Goal: Task Accomplishment & Management: Manage account settings

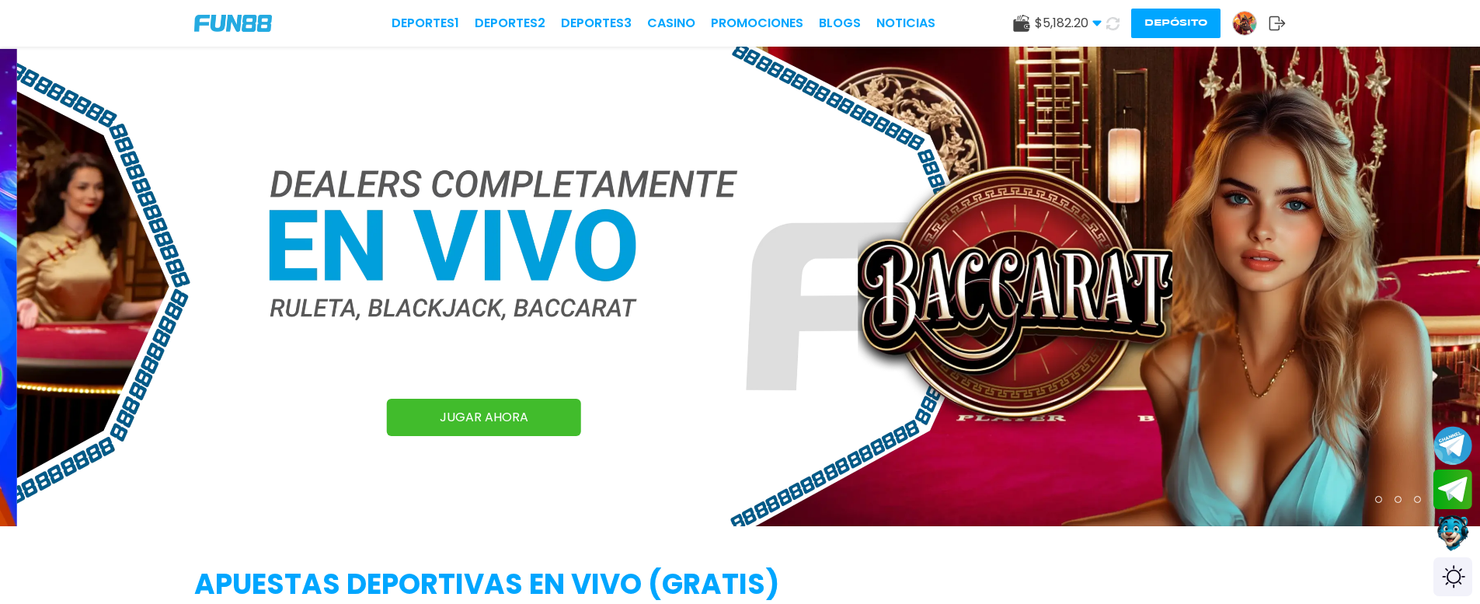
click at [1238, 23] on img at bounding box center [1244, 23] width 23 height 23
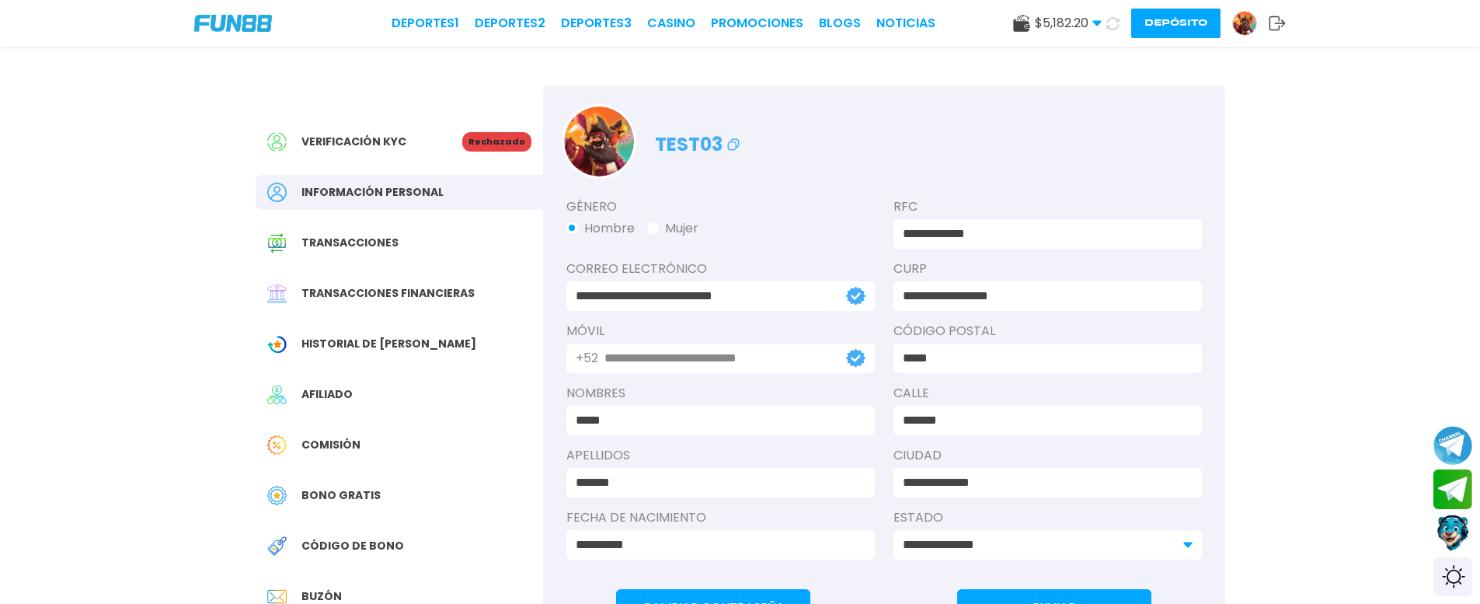
click at [368, 288] on span "Transacciones financieras" at bounding box center [387, 293] width 173 height 16
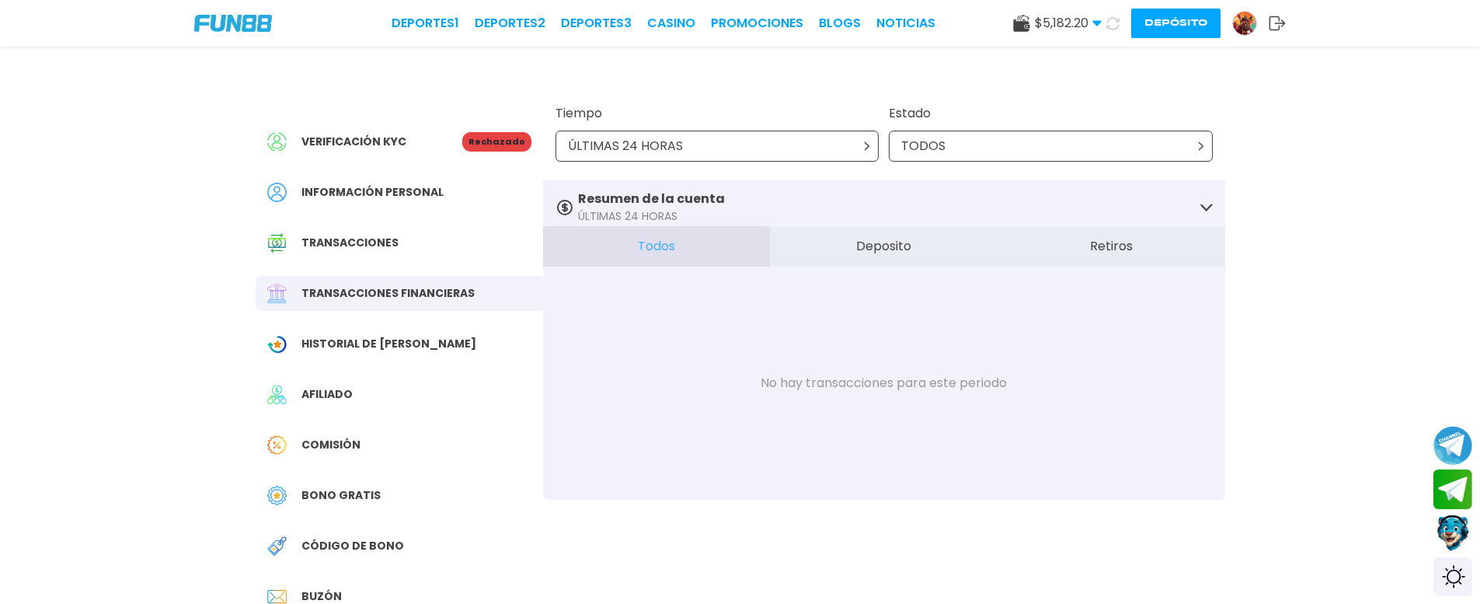
click at [1242, 19] on img at bounding box center [1244, 23] width 23 height 23
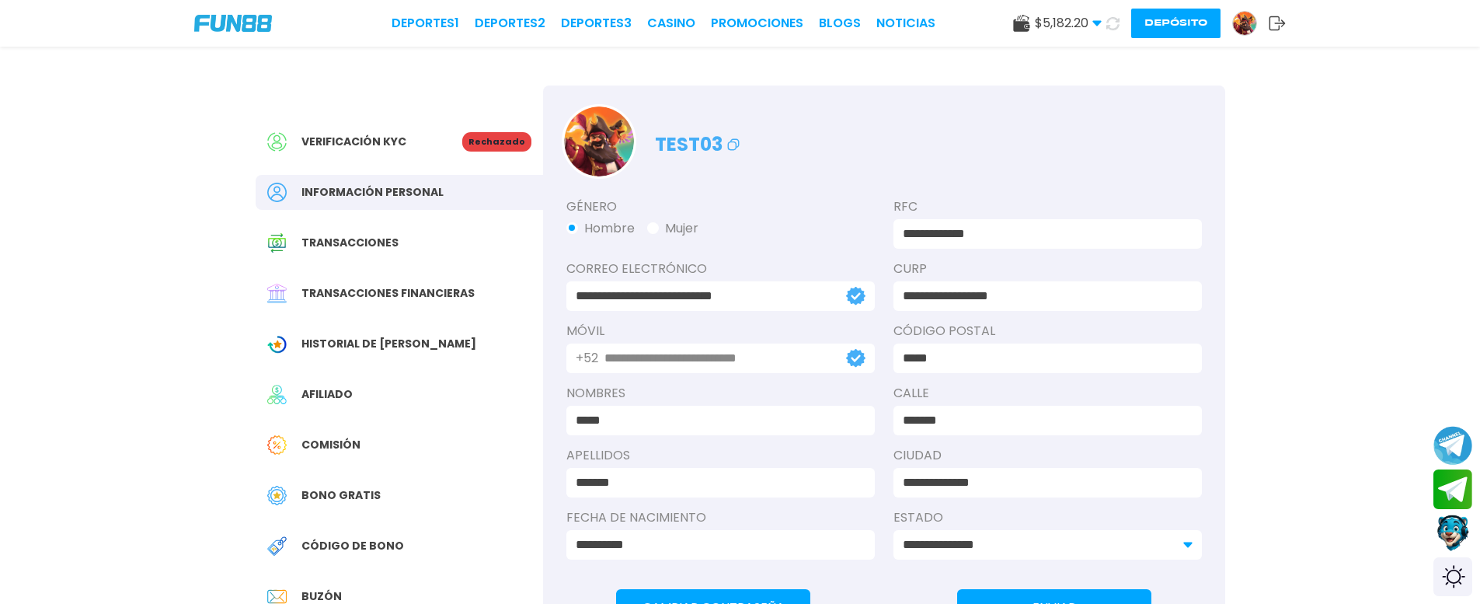
click at [416, 291] on span "Transacciones financieras" at bounding box center [387, 293] width 173 height 16
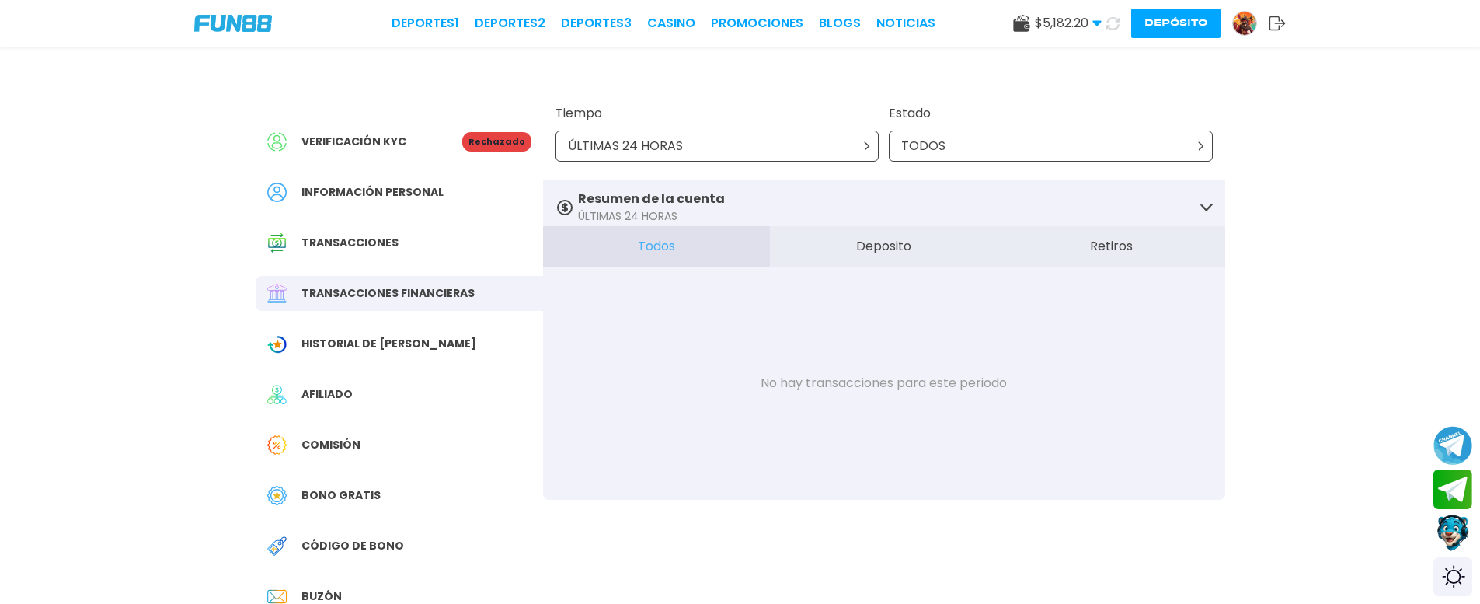
click at [401, 333] on div "Historial de [PERSON_NAME]" at bounding box center [399, 343] width 287 height 35
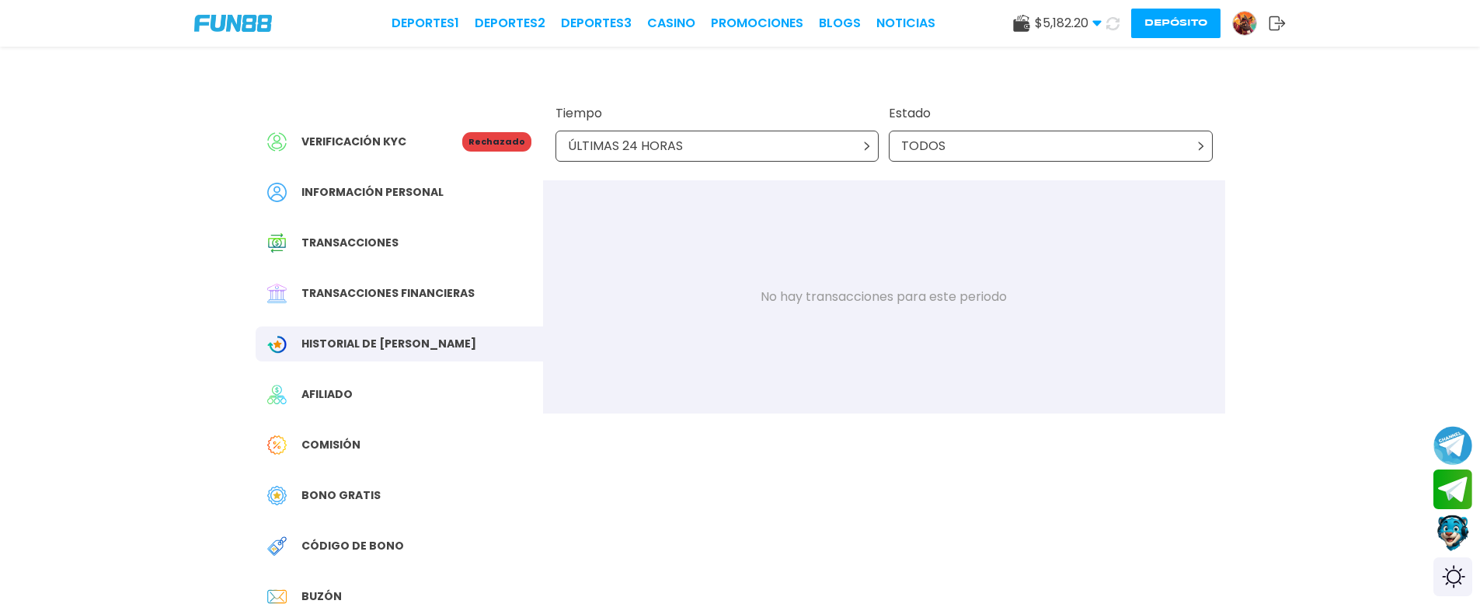
click at [526, 316] on div "Verificación KYC Rechazado Información personal Transacciones Transacciones fin…" at bounding box center [399, 427] width 287 height 684
click at [415, 292] on span "Transacciones financieras" at bounding box center [387, 293] width 173 height 16
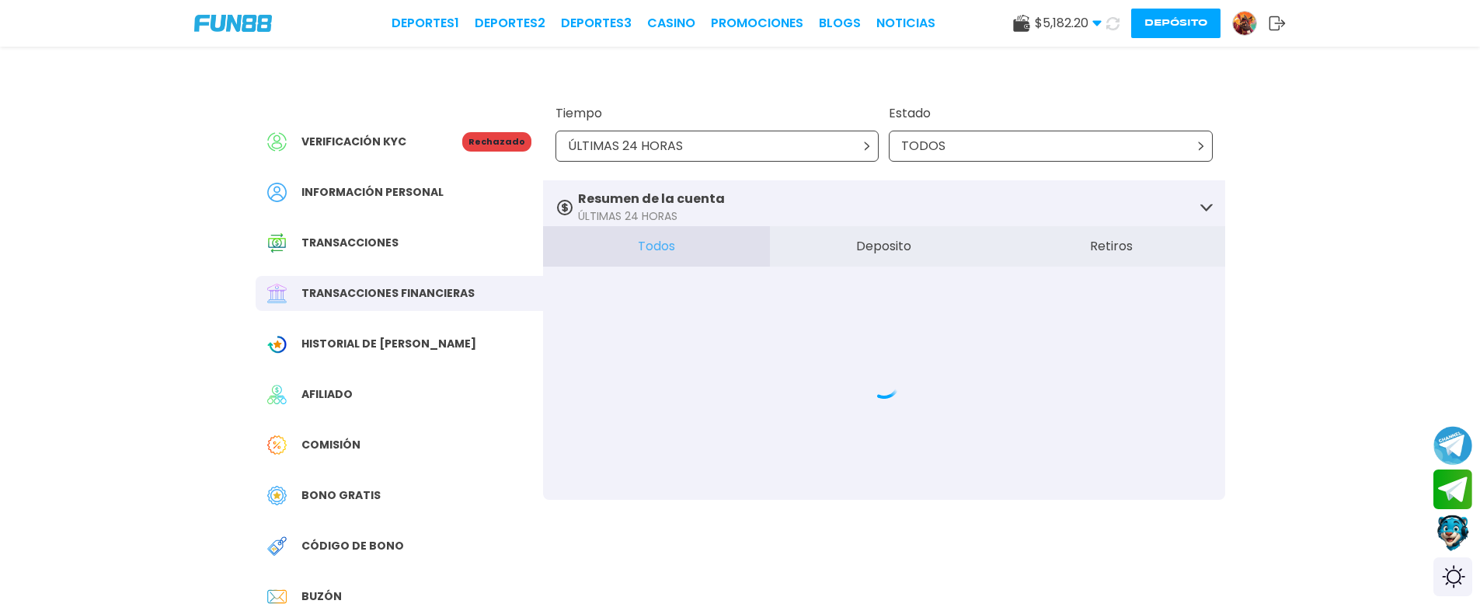
click at [654, 150] on p "ÚLTIMAS 24 HORAS" at bounding box center [625, 146] width 115 height 19
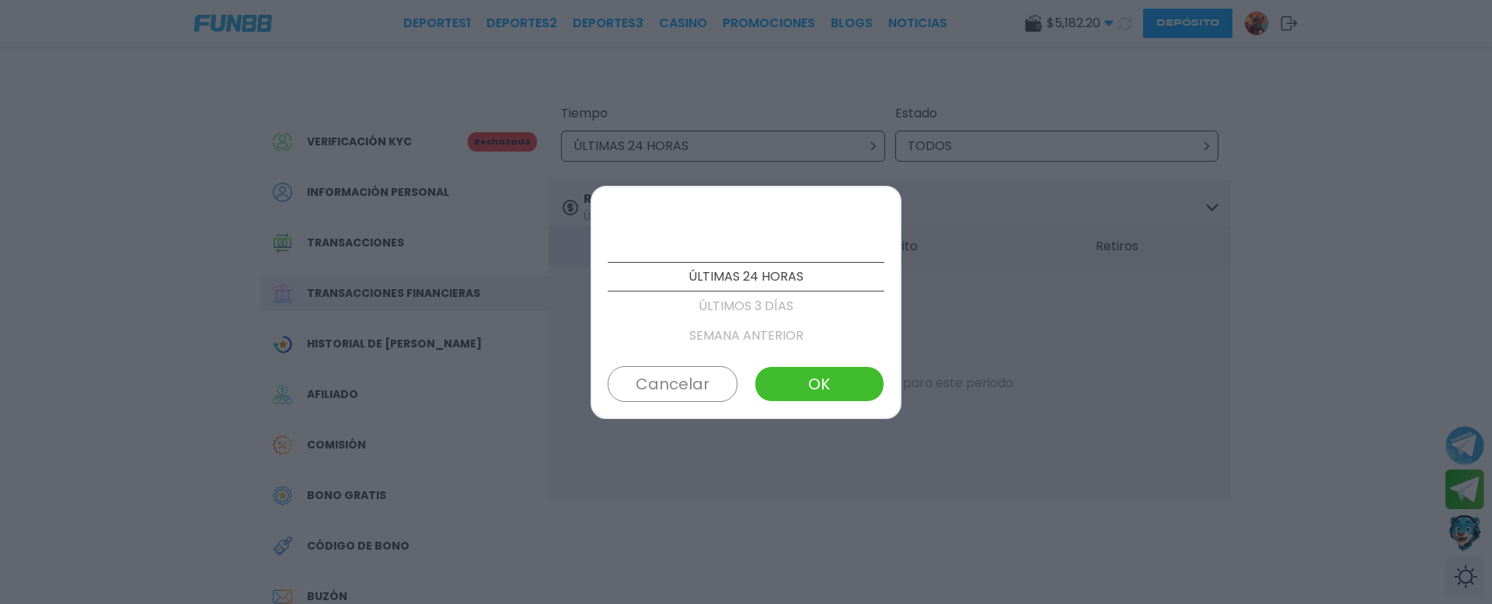
click at [806, 387] on button "OK" at bounding box center [819, 384] width 130 height 36
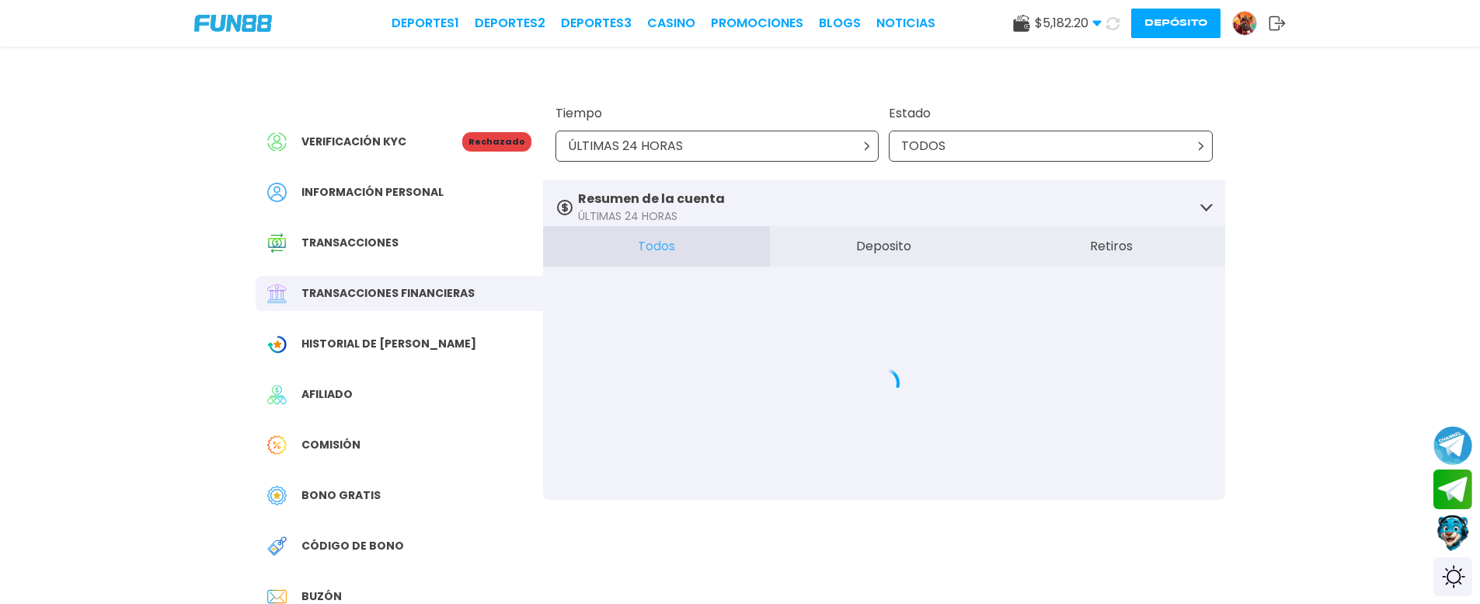
click at [673, 164] on div "Tiempo ÚLTIMAS 24 HORAS Estado TODOS" at bounding box center [884, 132] width 682 height 95
click at [673, 154] on p "ÚLTIMAS 24 HORAS" at bounding box center [625, 146] width 115 height 19
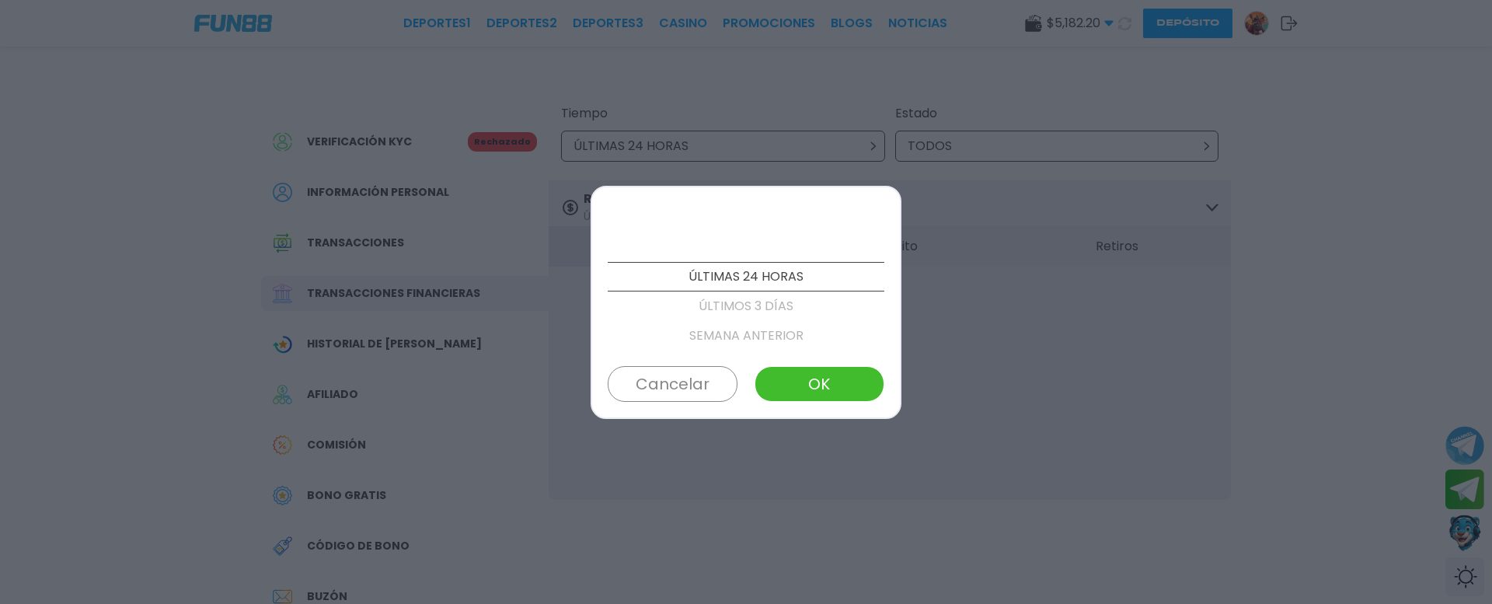
click at [694, 312] on p "ÚLTIMOS 3 DÍAS" at bounding box center [746, 306] width 277 height 30
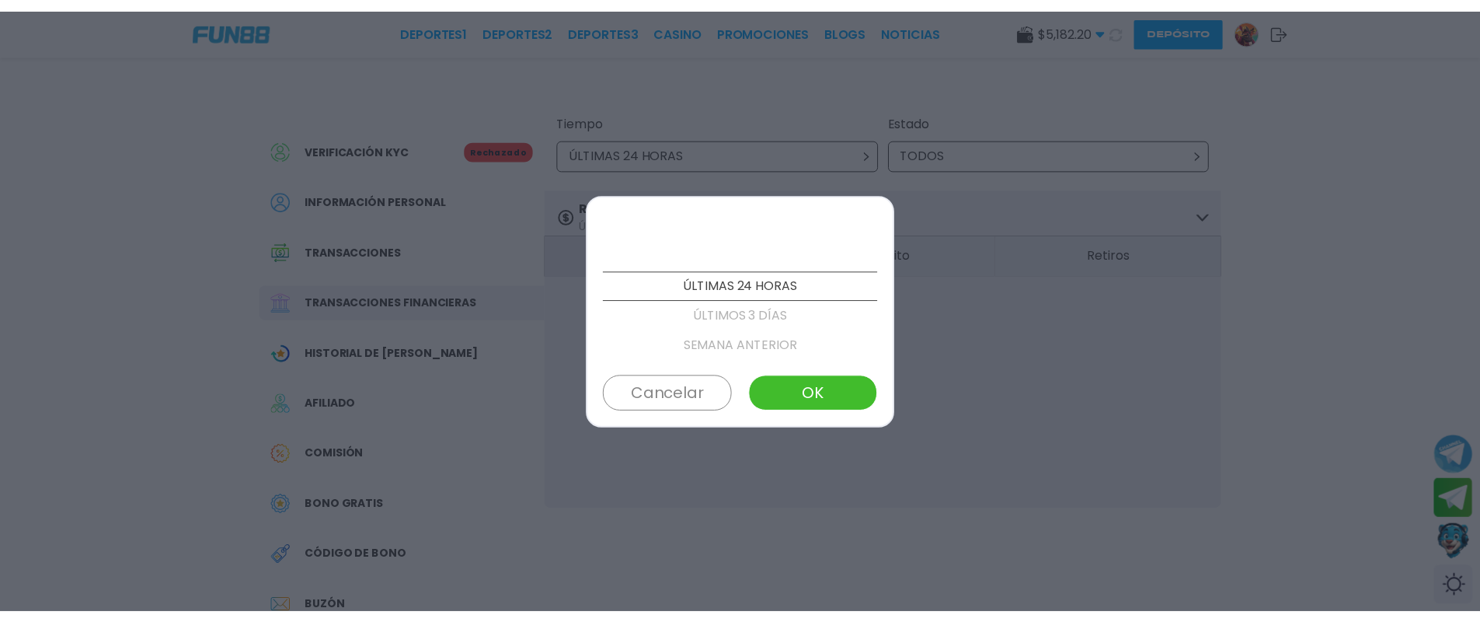
scroll to position [30, 0]
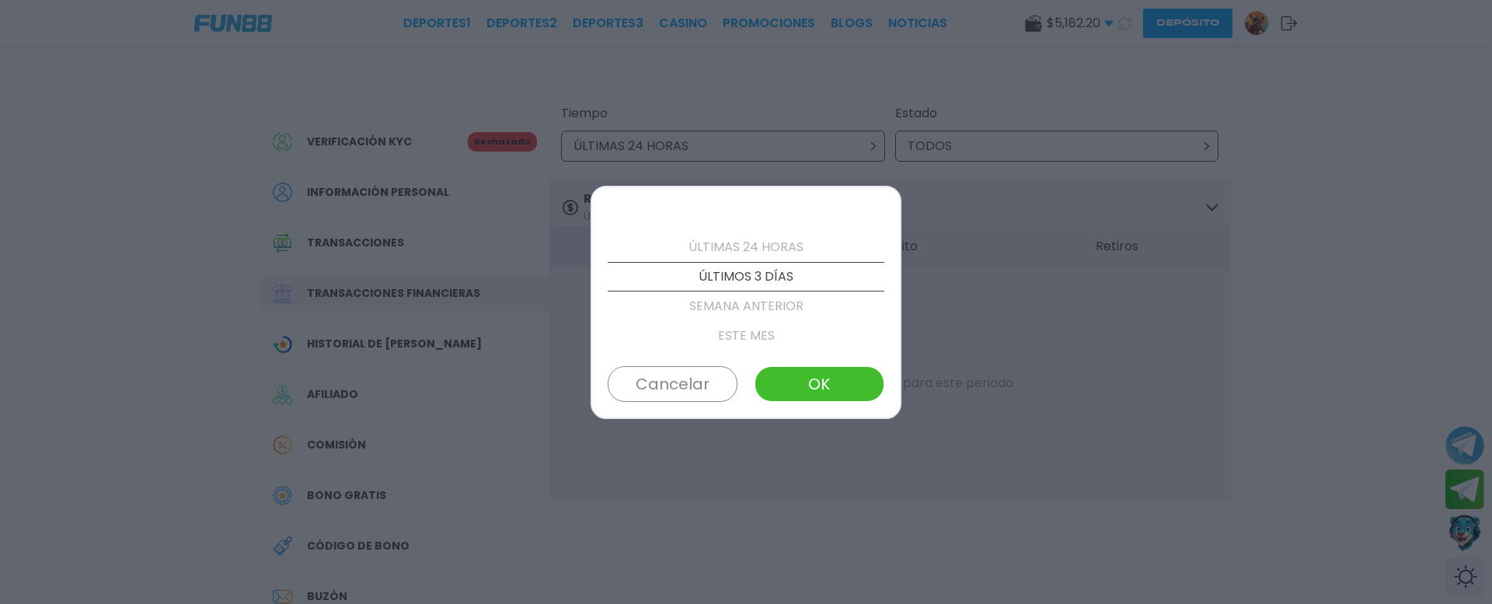
click at [824, 379] on button "OK" at bounding box center [819, 384] width 130 height 36
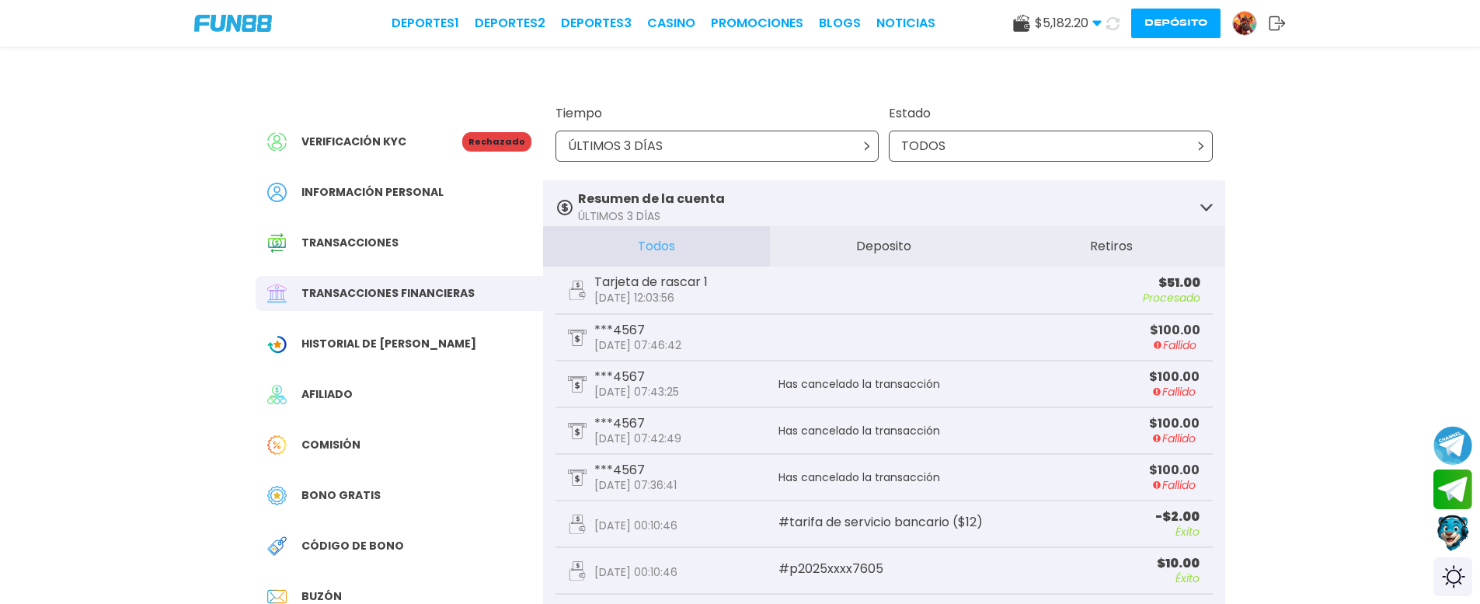
click at [392, 342] on span "Historial de [PERSON_NAME]" at bounding box center [388, 344] width 175 height 16
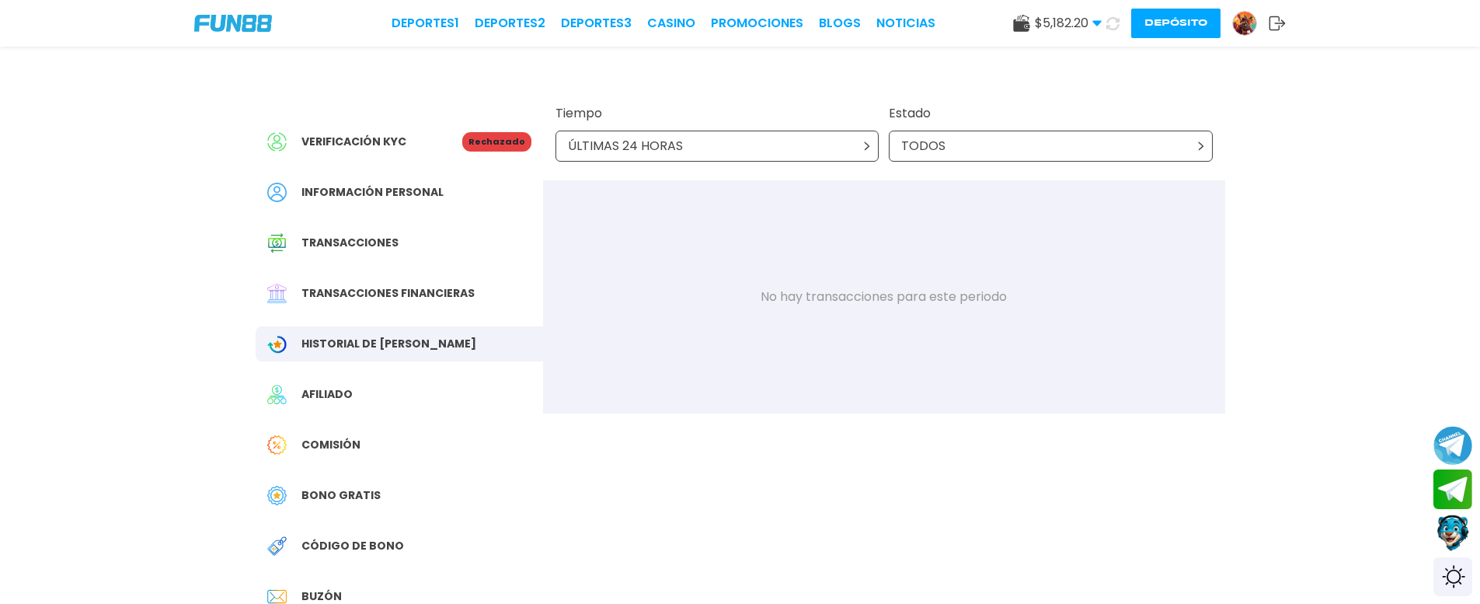
click at [371, 302] on div "Transacciones financieras" at bounding box center [399, 293] width 287 height 35
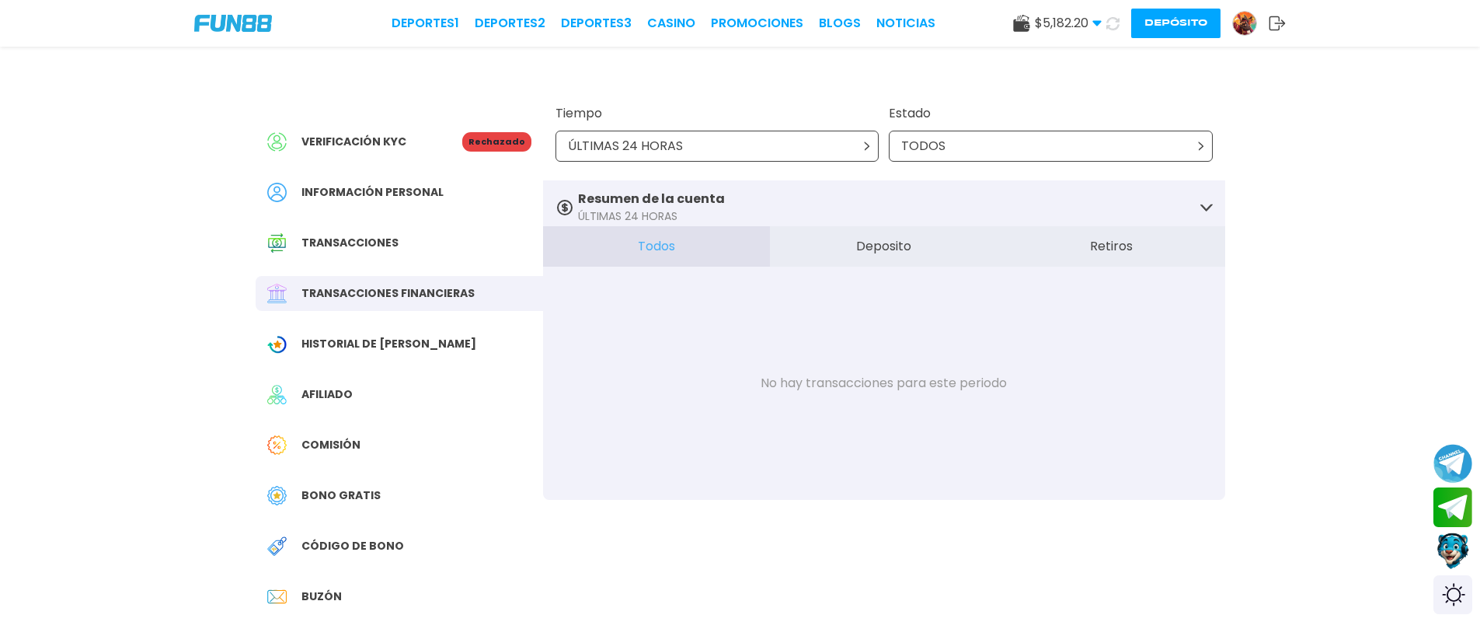
click at [339, 343] on span "Historial de [PERSON_NAME]" at bounding box center [388, 344] width 175 height 16
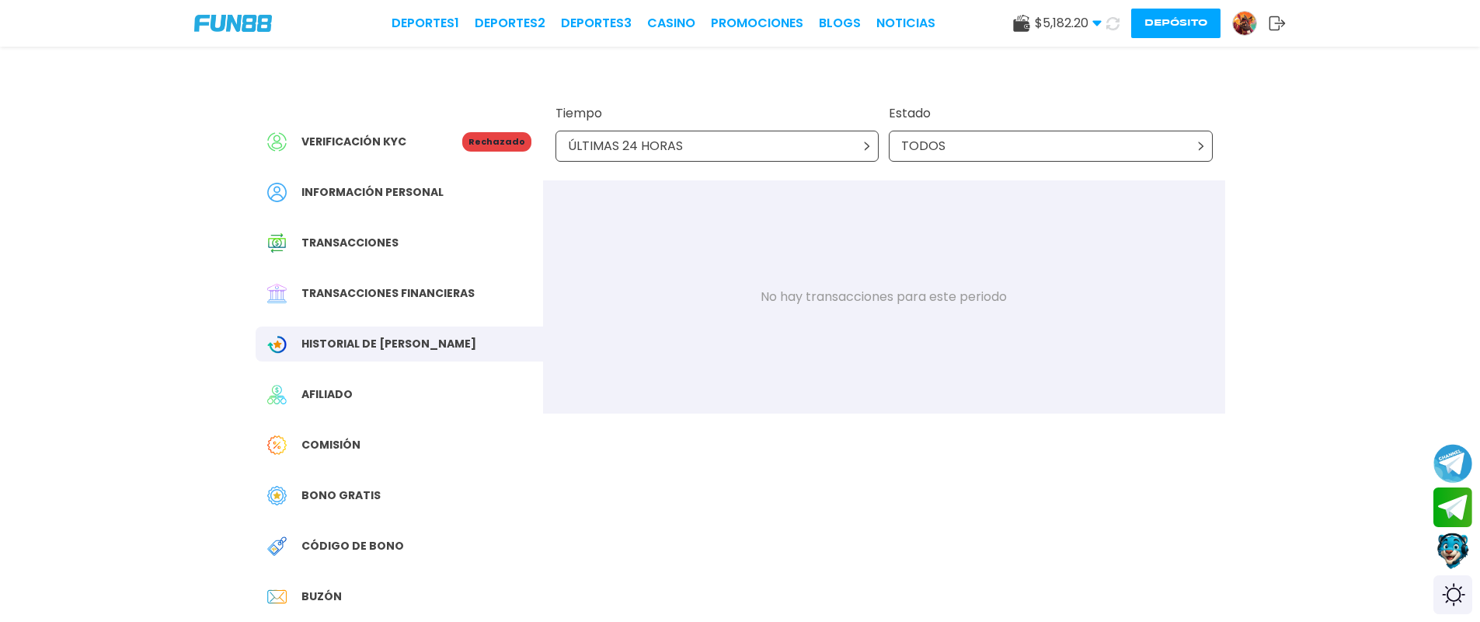
click at [319, 221] on div "Verificación KYC Rechazado Información personal Transacciones Transacciones fin…" at bounding box center [399, 427] width 287 height 684
click at [329, 254] on div "Transacciones" at bounding box center [399, 242] width 287 height 35
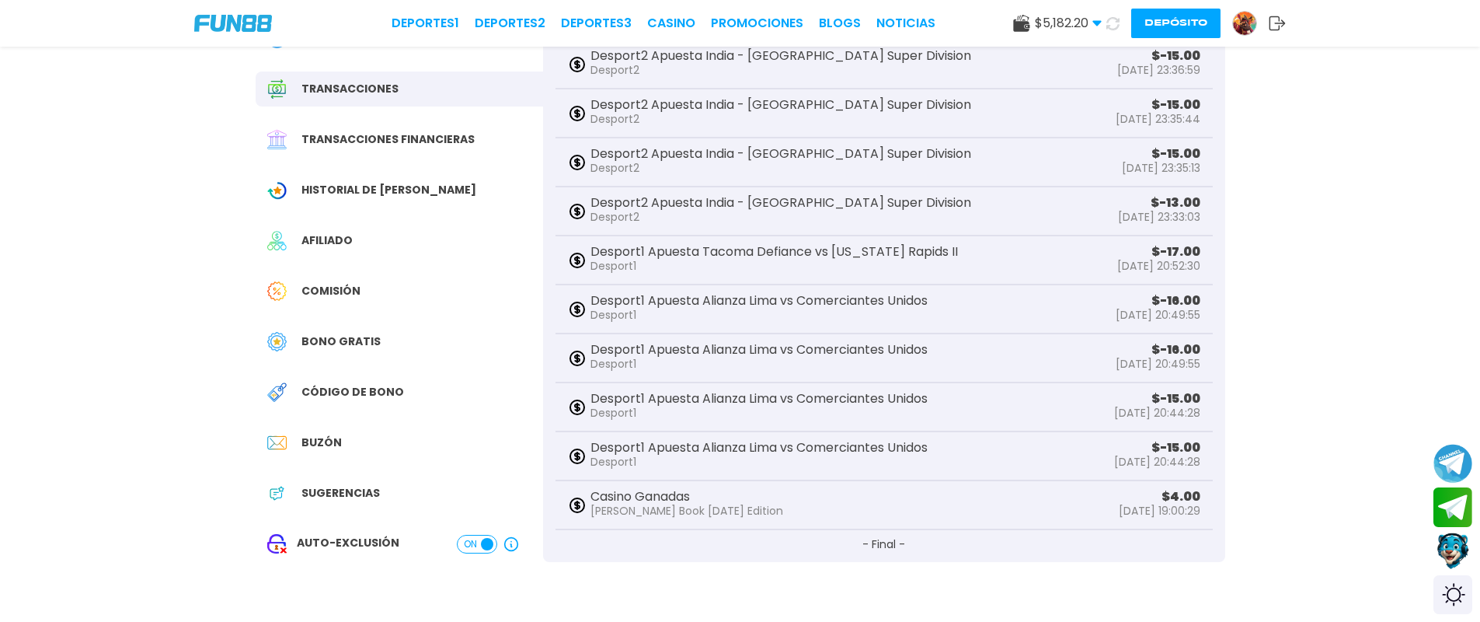
scroll to position [155, 0]
drag, startPoint x: 636, startPoint y: 253, endPoint x: 793, endPoint y: 263, distance: 157.2
click at [793, 263] on div "Desport1 Apuesta Tacoma Defiance vs [US_STATE] Rapids II Desport1" at bounding box center [775, 258] width 368 height 29
click at [793, 263] on p "Desport1" at bounding box center [775, 264] width 368 height 16
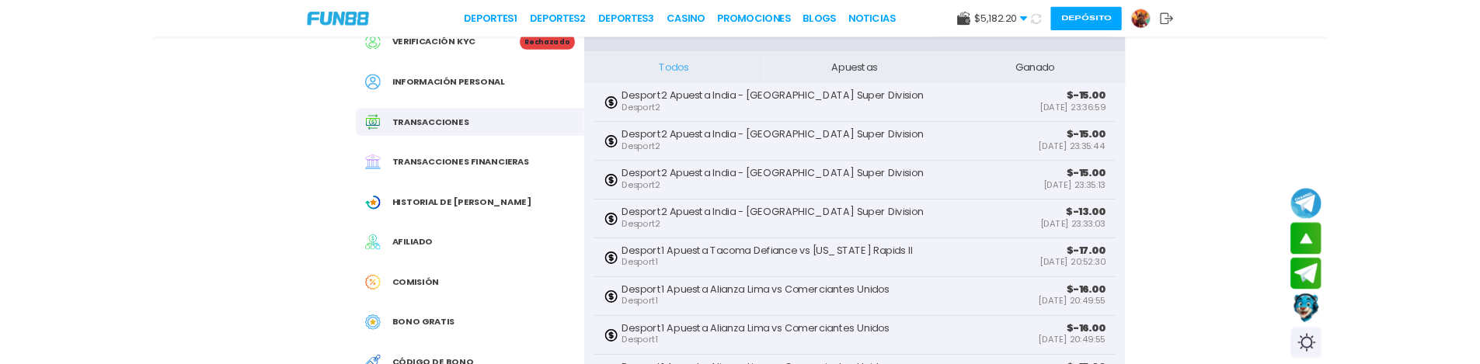
scroll to position [78, 0]
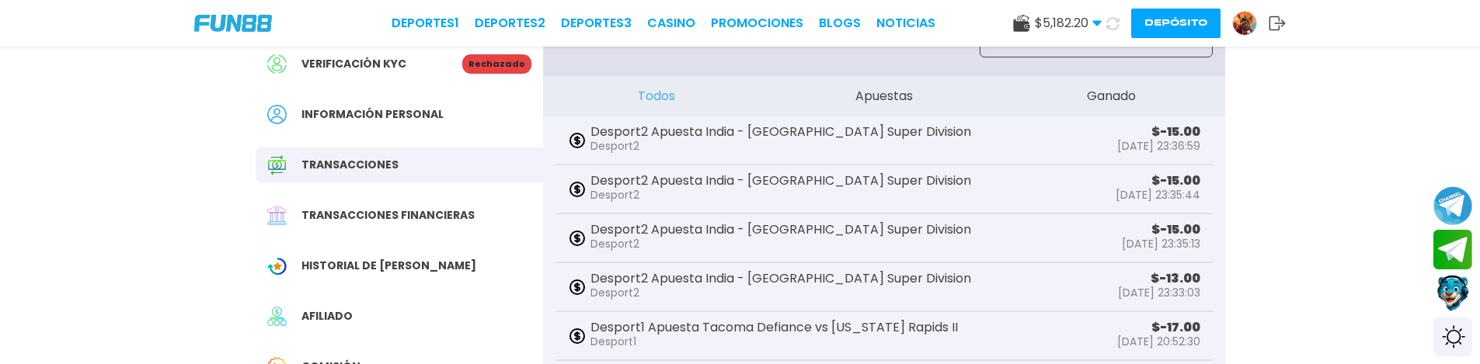
click at [122, 276] on div "Verificación KYC Rechazado Información personal Transacciones Transacciones fin…" at bounding box center [740, 306] width 1480 height 769
click at [86, 163] on div "Verificación KYC Rechazado Información personal Transacciones Transacciones fin…" at bounding box center [740, 306] width 1480 height 769
click at [99, 165] on div "Verificación KYC Rechazado Información personal Transacciones Transacciones fin…" at bounding box center [740, 306] width 1480 height 769
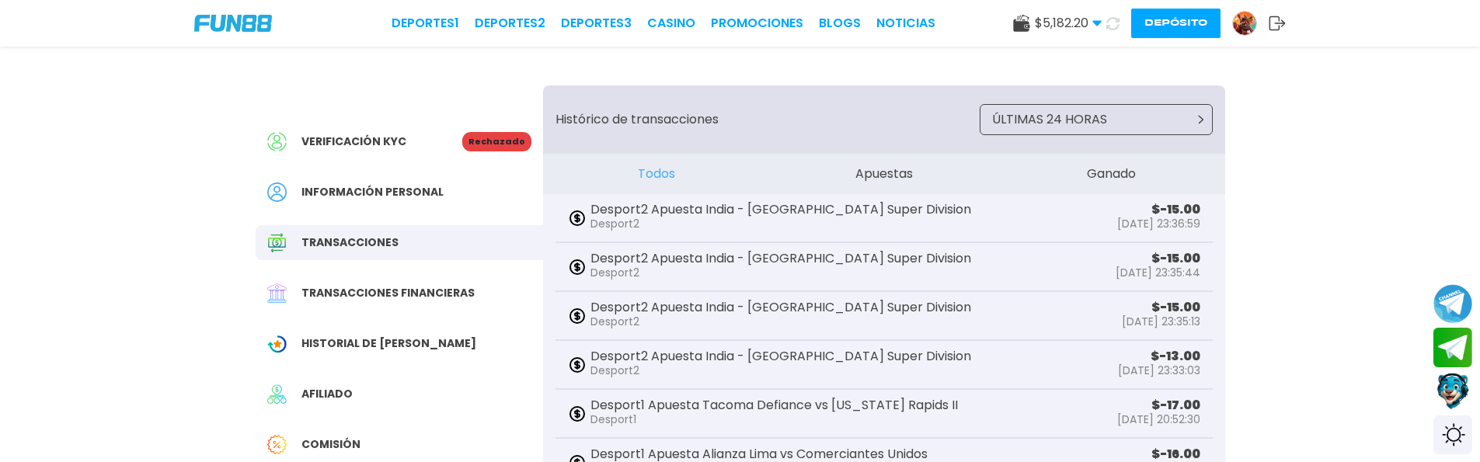
click at [1100, 178] on button "Ganado" at bounding box center [1112, 174] width 228 height 40
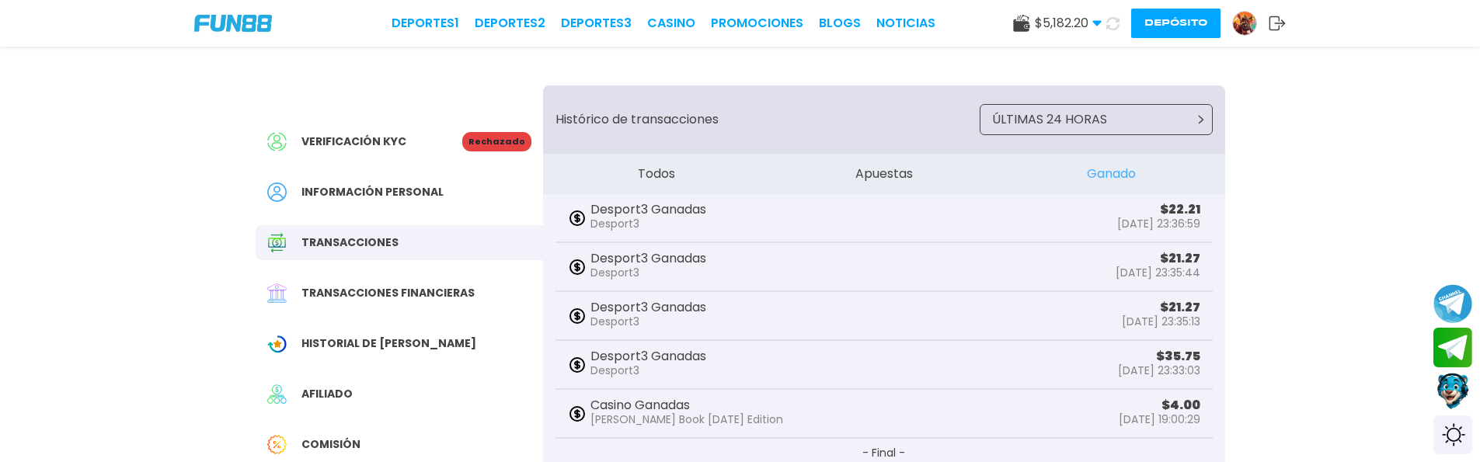
click at [678, 164] on button "Todos" at bounding box center [657, 174] width 228 height 40
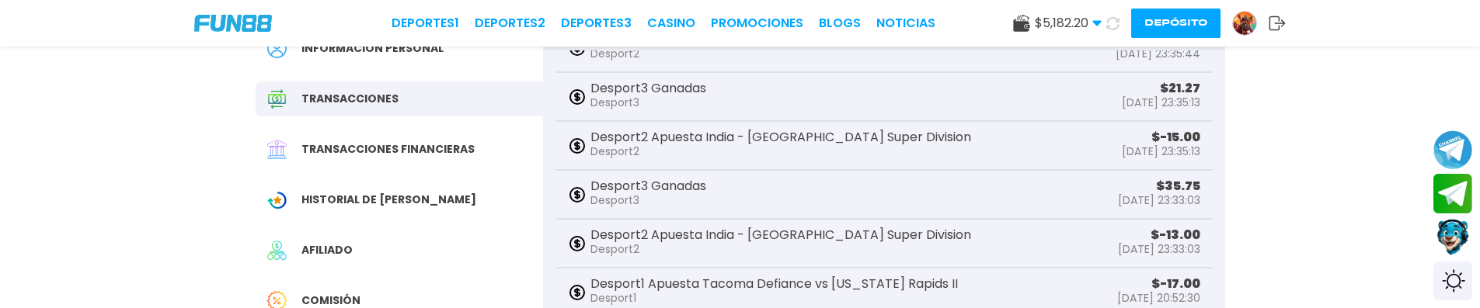
scroll to position [211, 0]
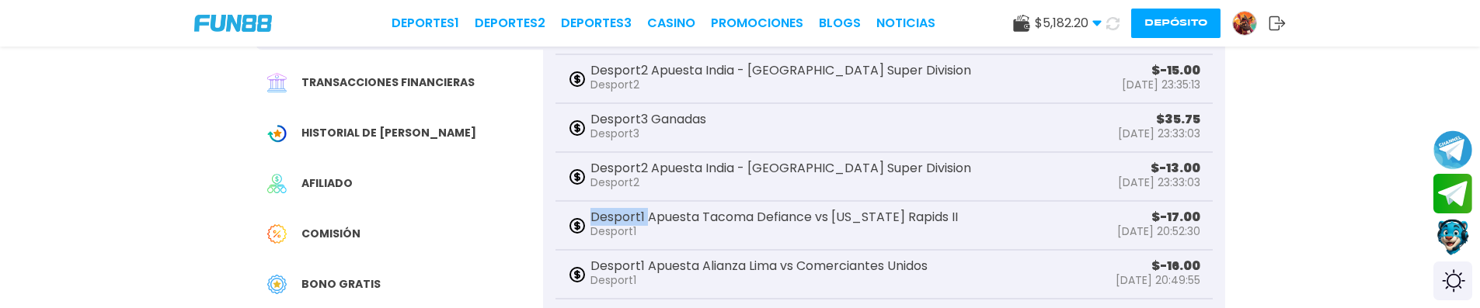
drag, startPoint x: 650, startPoint y: 216, endPoint x: 630, endPoint y: 216, distance: 19.4
click at [591, 218] on p "Desport1 Apuesta Tacoma Defiance vs Colorado Rapids II" at bounding box center [775, 217] width 368 height 12
copy p "Desport1"
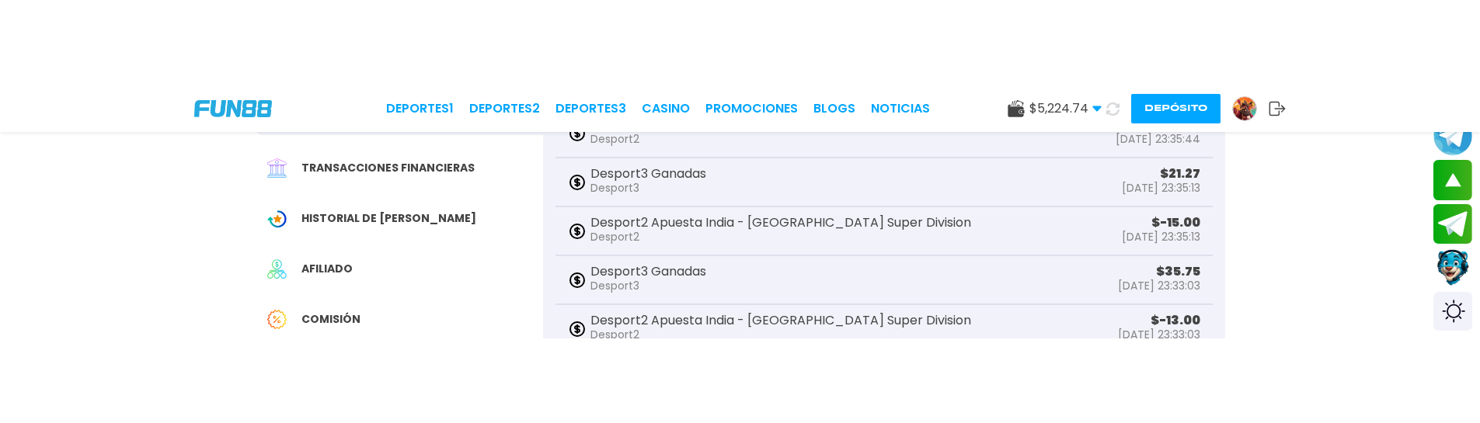
scroll to position [222, 0]
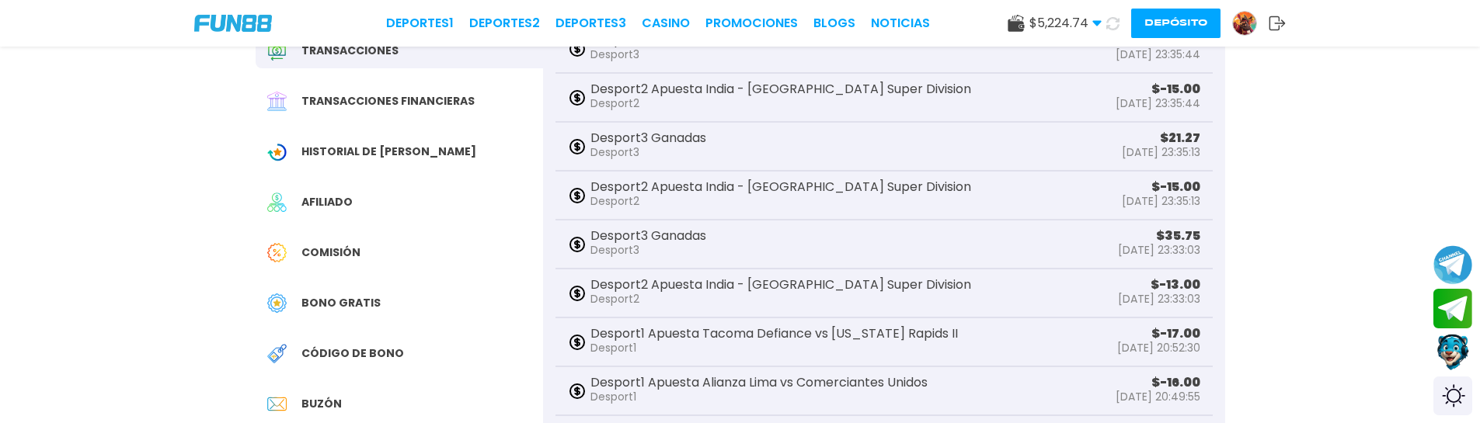
scroll to position [288, 0]
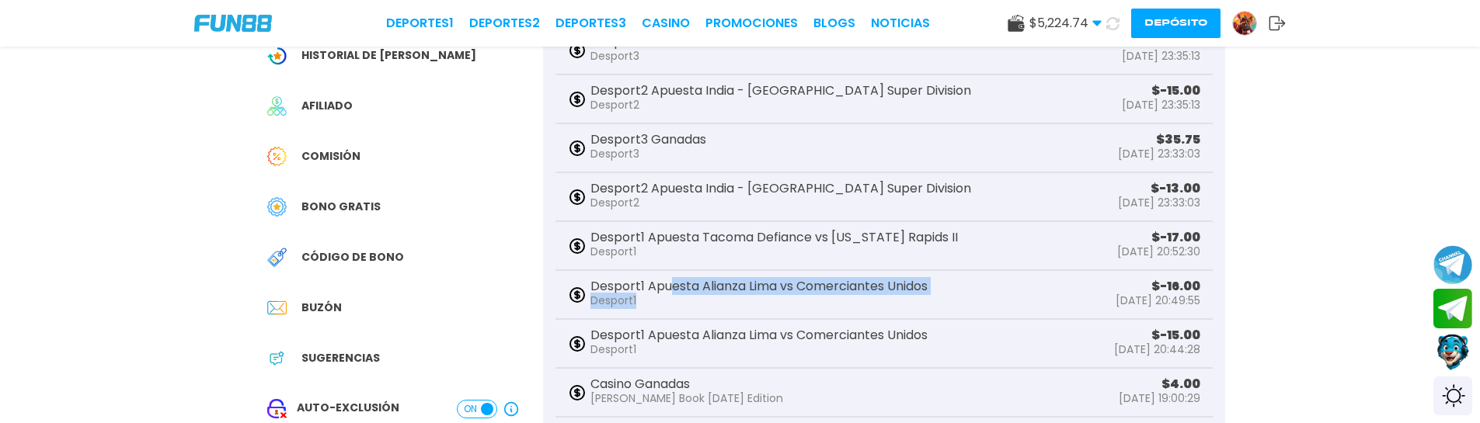
drag, startPoint x: 671, startPoint y: 285, endPoint x: 796, endPoint y: 303, distance: 127.1
click at [796, 303] on div "Desport1 Apuesta Alianza Lima vs Comerciantes Unidos Desport1" at bounding box center [759, 295] width 337 height 29
click at [796, 303] on p "Desport1" at bounding box center [759, 301] width 337 height 16
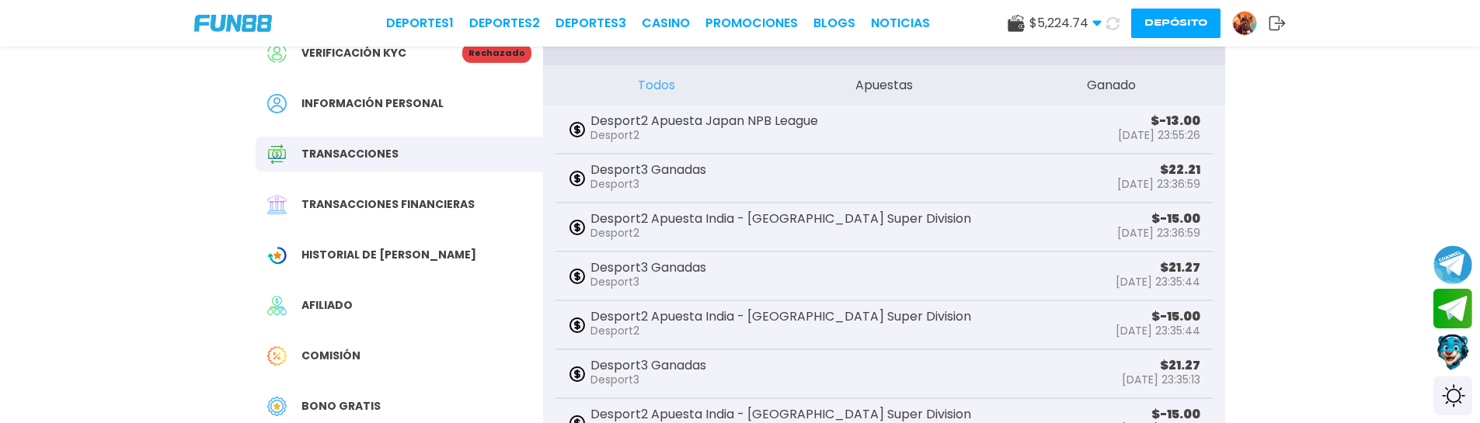
scroll to position [0, 0]
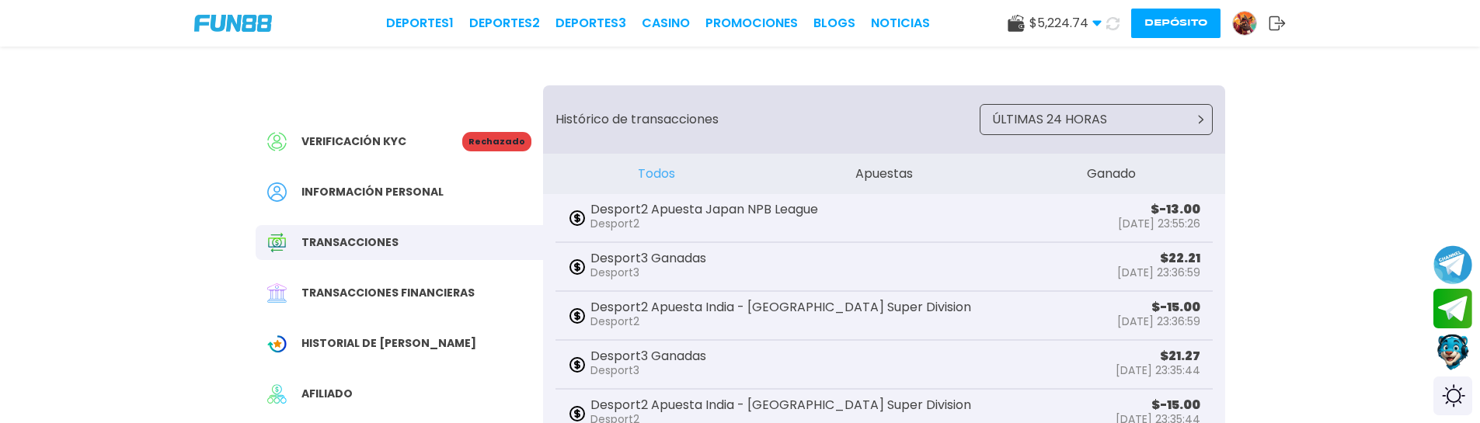
click at [1116, 169] on button "Ganado" at bounding box center [1112, 174] width 228 height 40
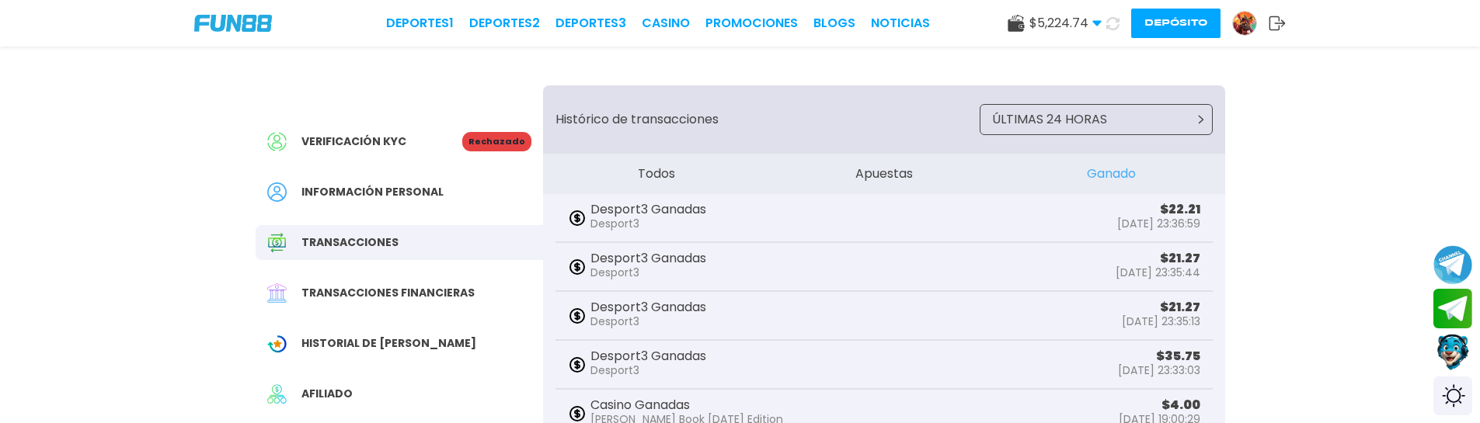
click at [1277, 16] on icon at bounding box center [1277, 24] width 17 height 16
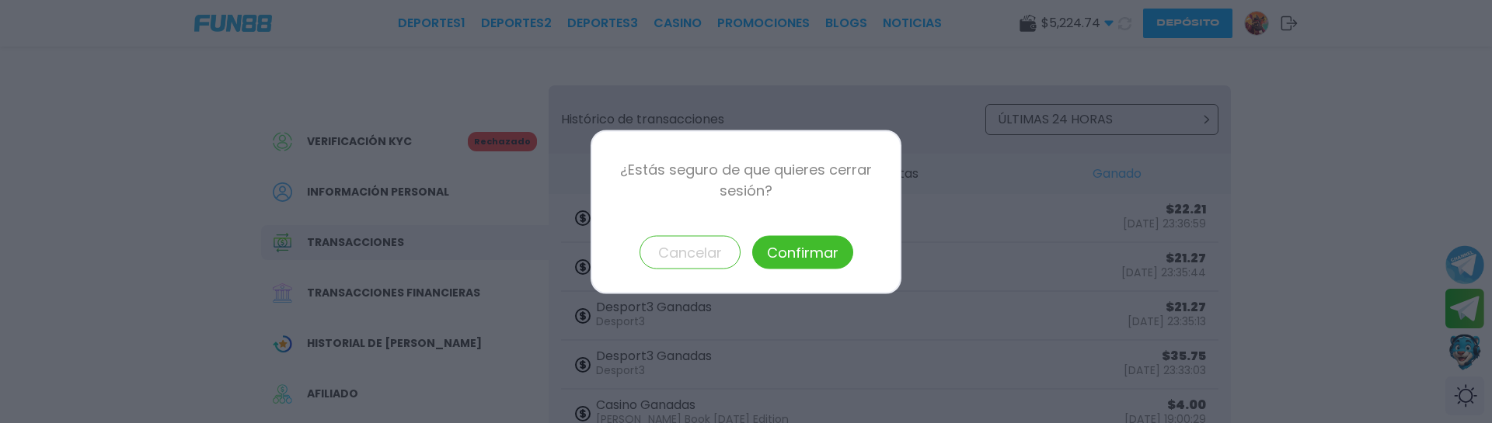
click at [809, 251] on button "Confirmar" at bounding box center [802, 251] width 101 height 33
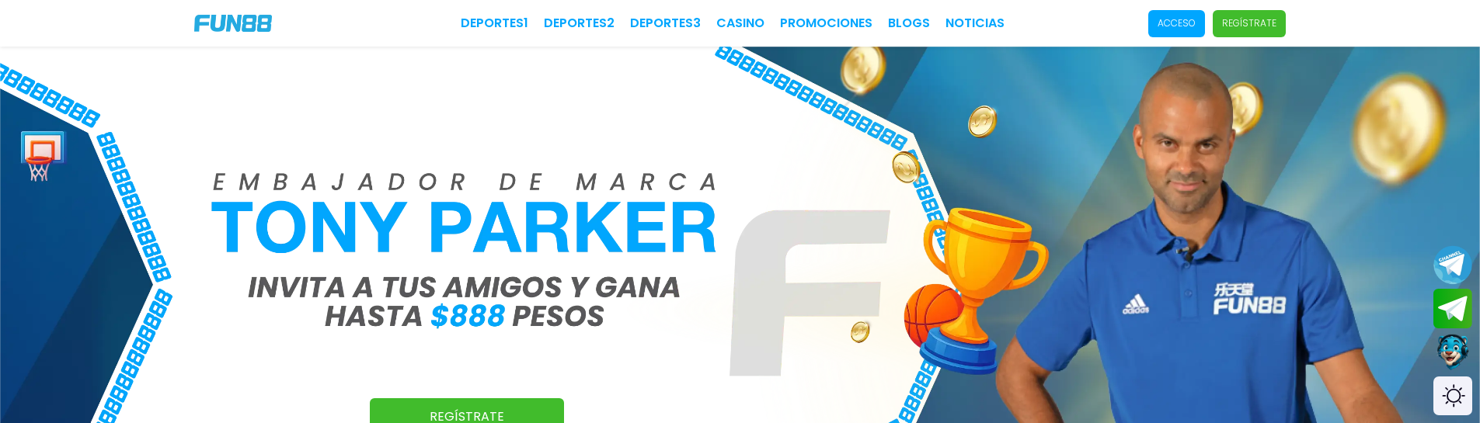
click at [1175, 19] on p "Acceso" at bounding box center [1177, 23] width 38 height 14
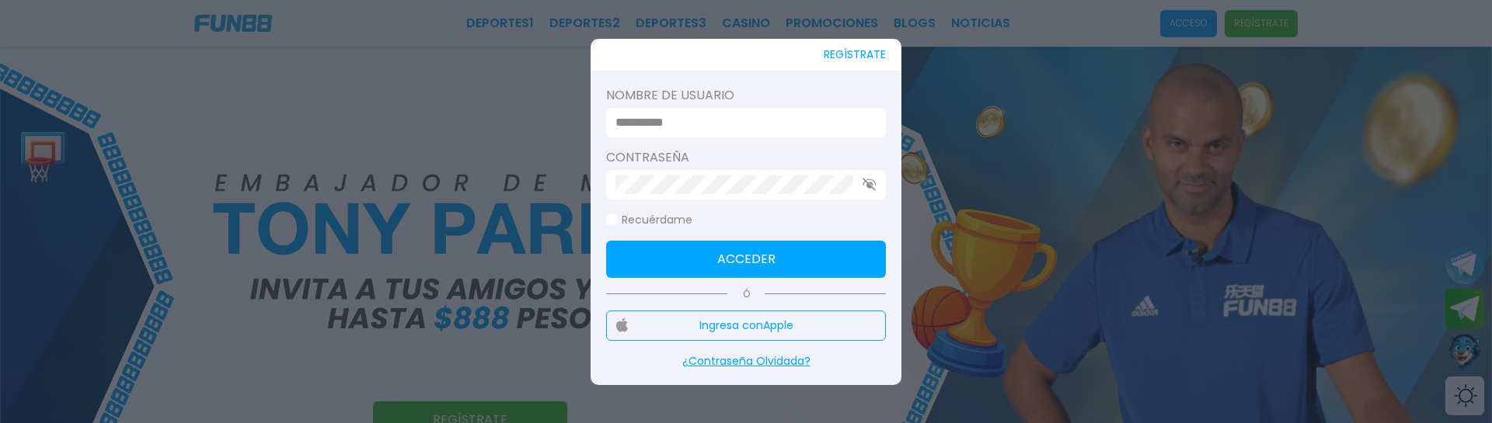
click at [681, 134] on div at bounding box center [746, 123] width 280 height 30
click at [681, 126] on input at bounding box center [741, 122] width 252 height 19
paste input "**********"
type input "**********"
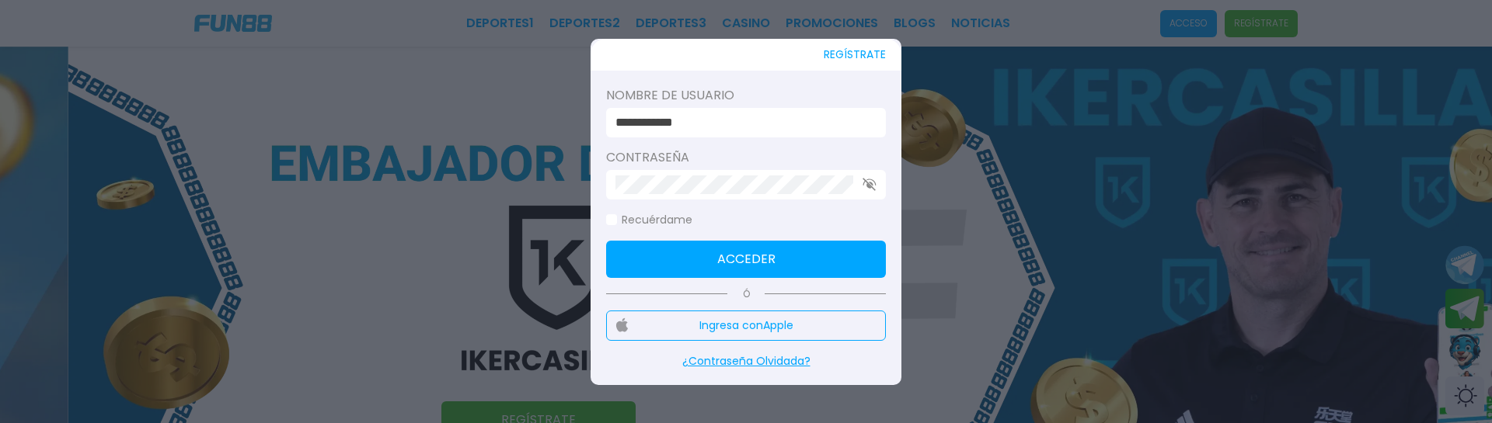
click at [667, 256] on button "Acceder" at bounding box center [746, 259] width 280 height 37
